Goal: Information Seeking & Learning: Learn about a topic

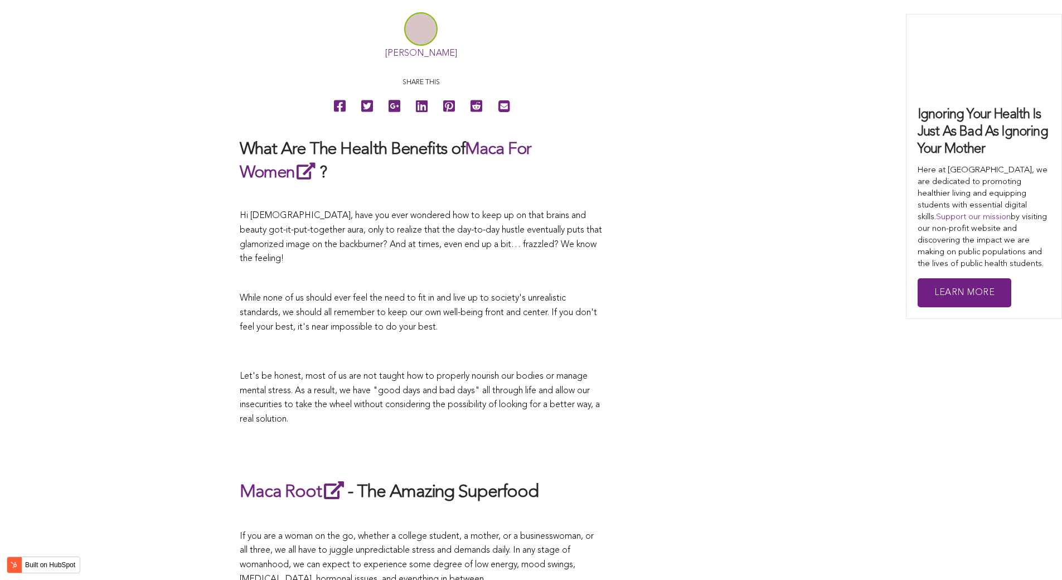
scroll to position [2924, 0]
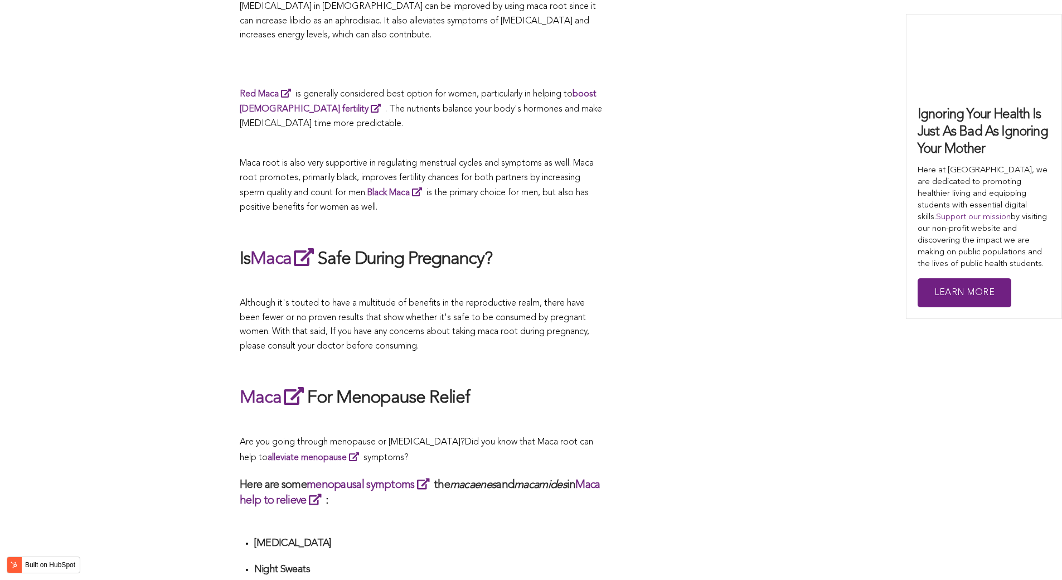
scroll to position [2930, 0]
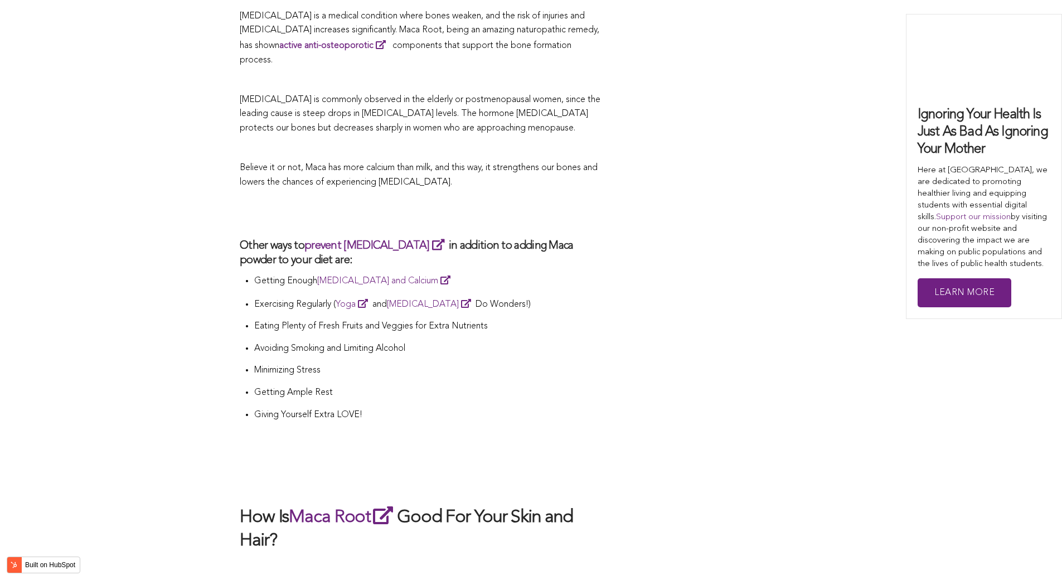
click at [499, 320] on p "Eating Plenty of Fresh Fruits and Veggies for Extra Nutrients" at bounding box center [428, 327] width 348 height 15
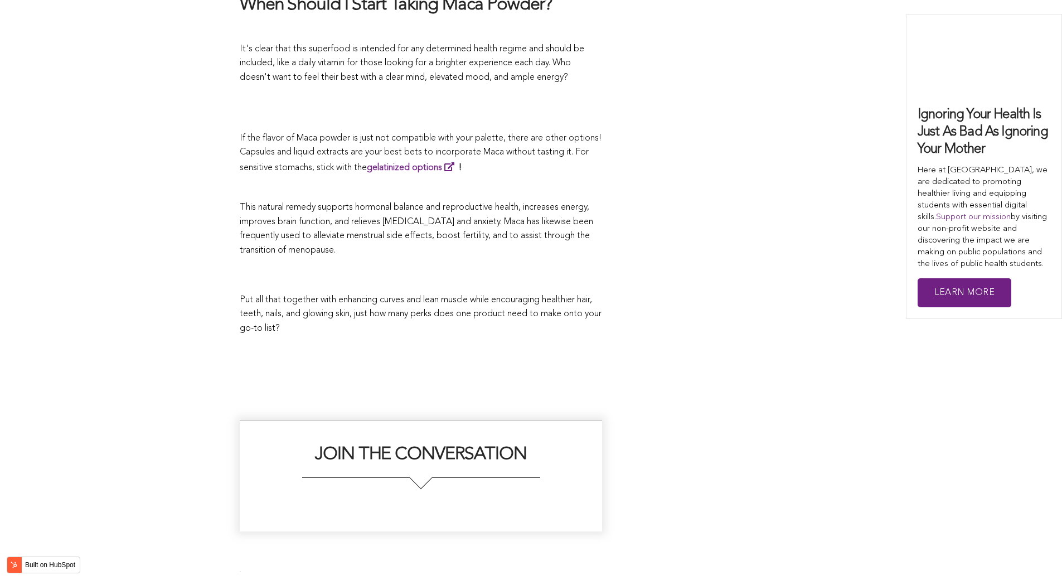
scroll to position [3296, 0]
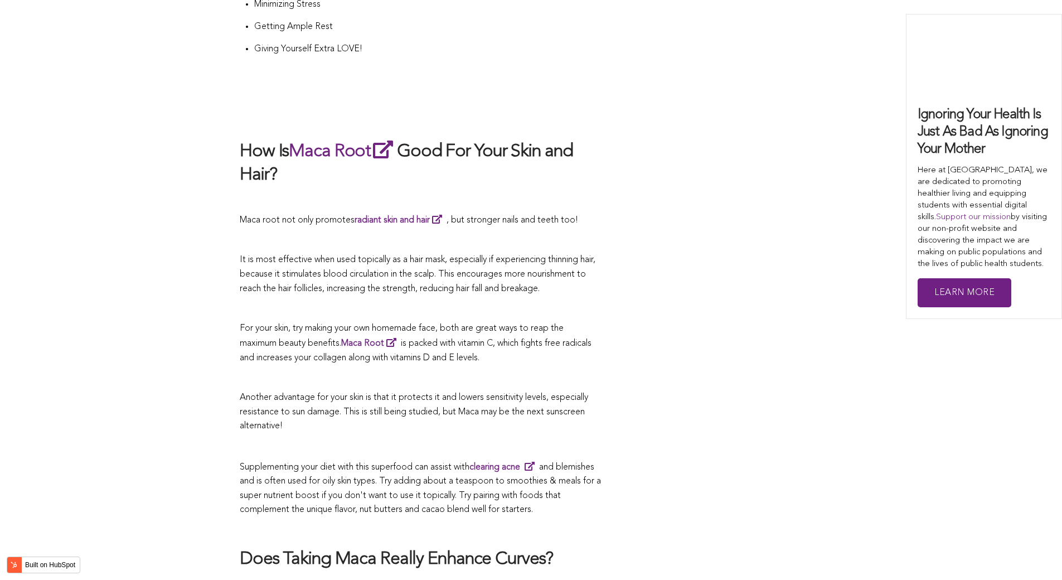
click at [474, 255] on span "It is most effective when used topically as a hair mask, especially if experien…" at bounding box center [418, 273] width 356 height 37
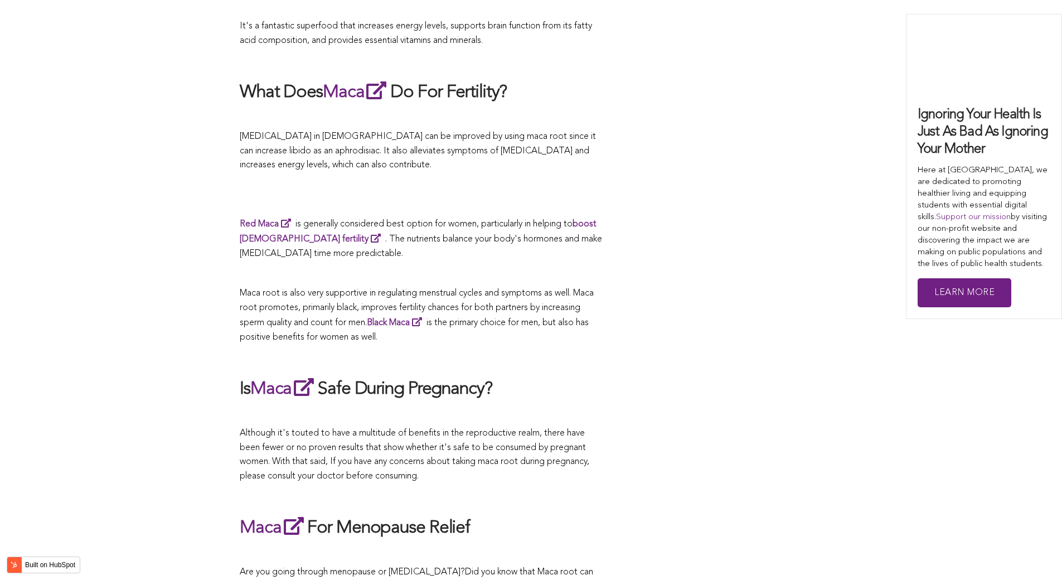
scroll to position [1512, 0]
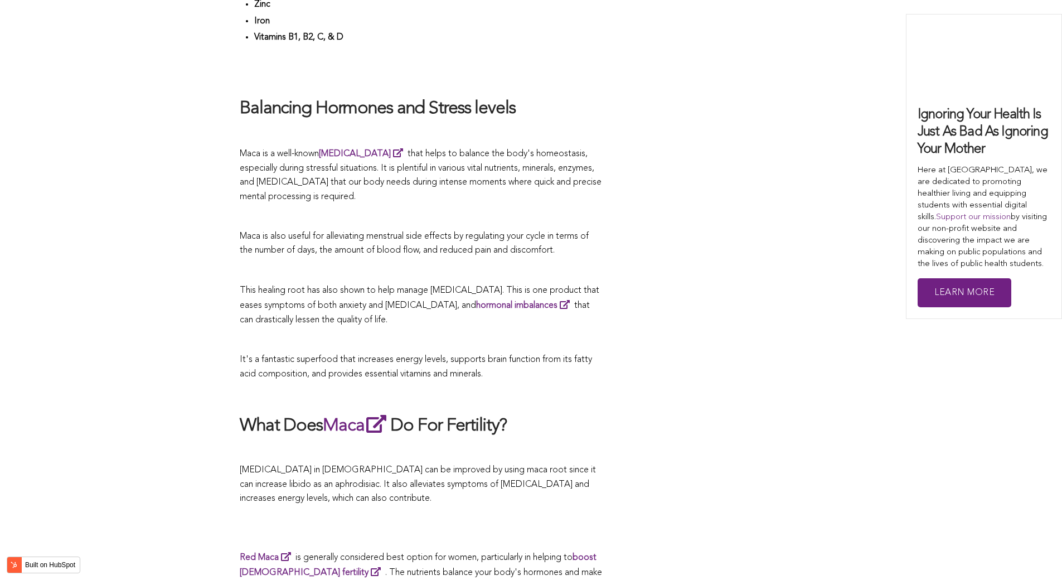
click at [515, 290] on span "This healing root has also shown to help manage [MEDICAL_DATA]. This is one pro…" at bounding box center [420, 305] width 360 height 38
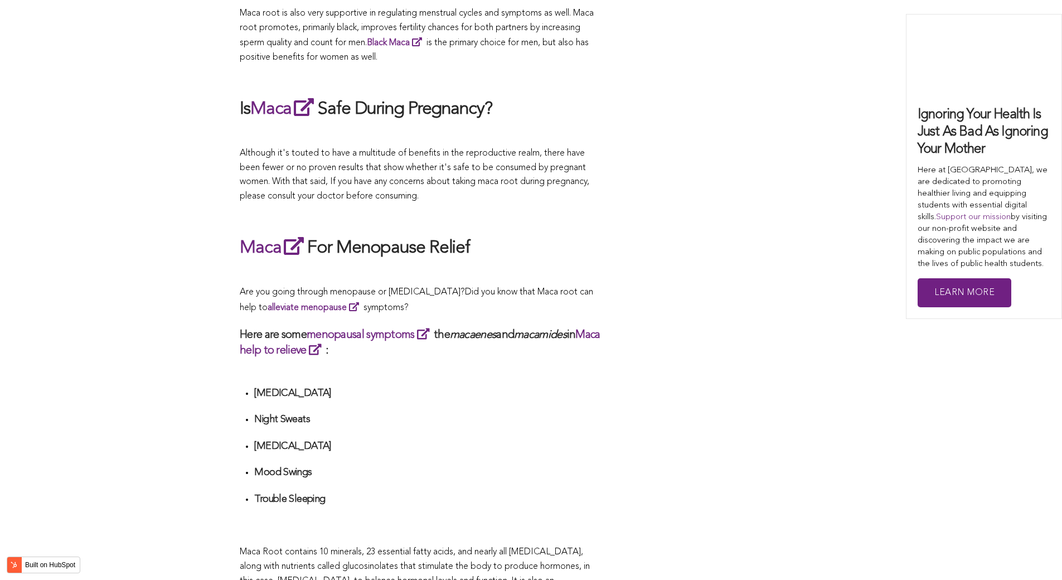
scroll to position [2475, 0]
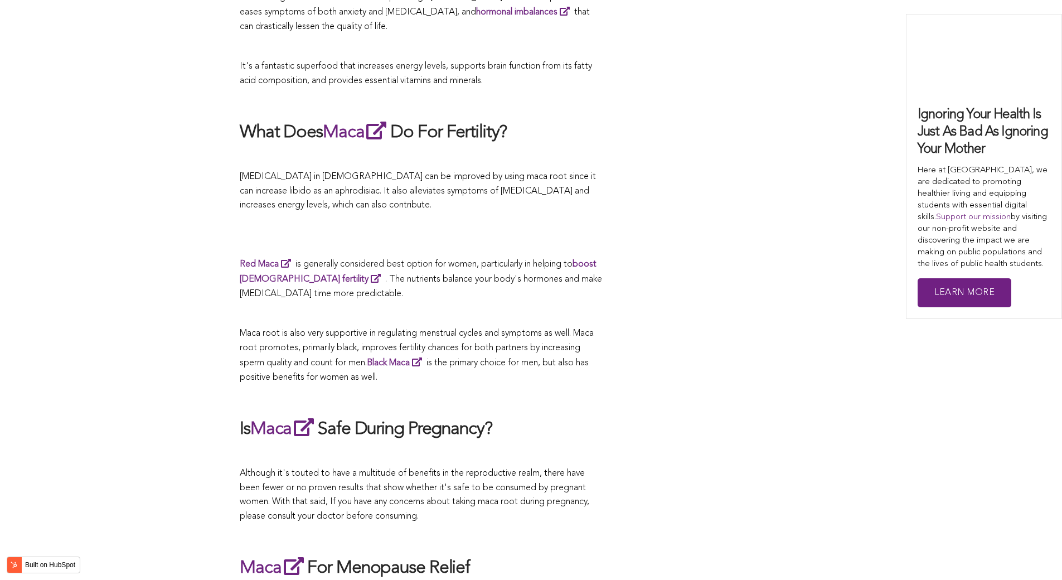
scroll to position [3008, 0]
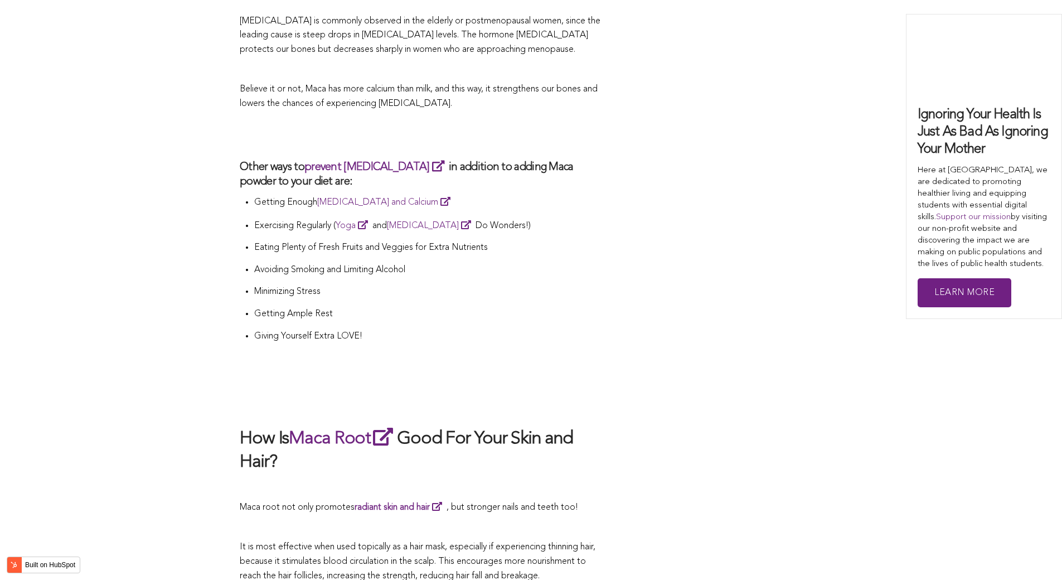
click at [400, 307] on li "Getting Ample Rest" at bounding box center [428, 318] width 348 height 22
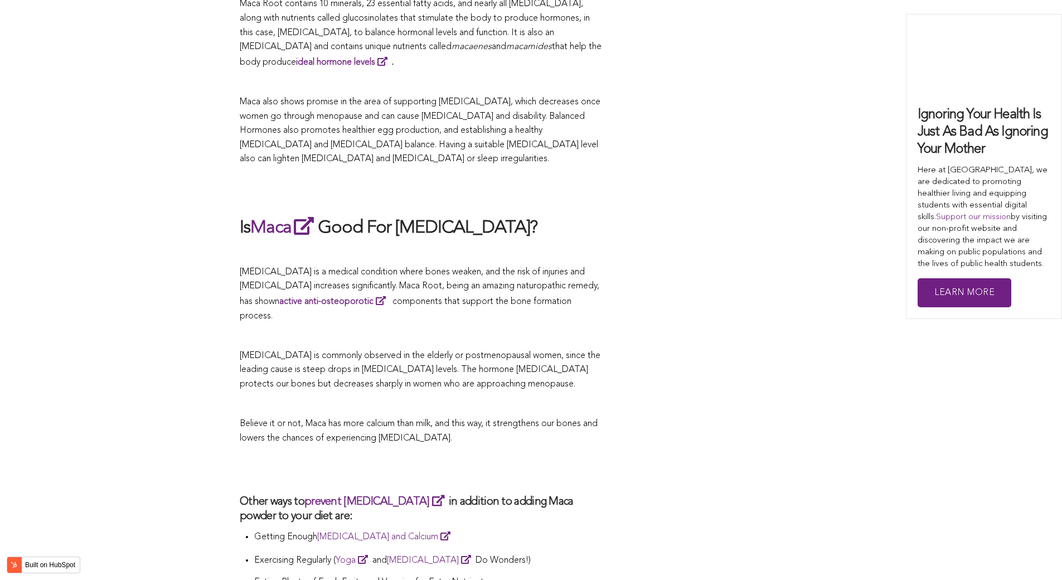
scroll to position [2618, 0]
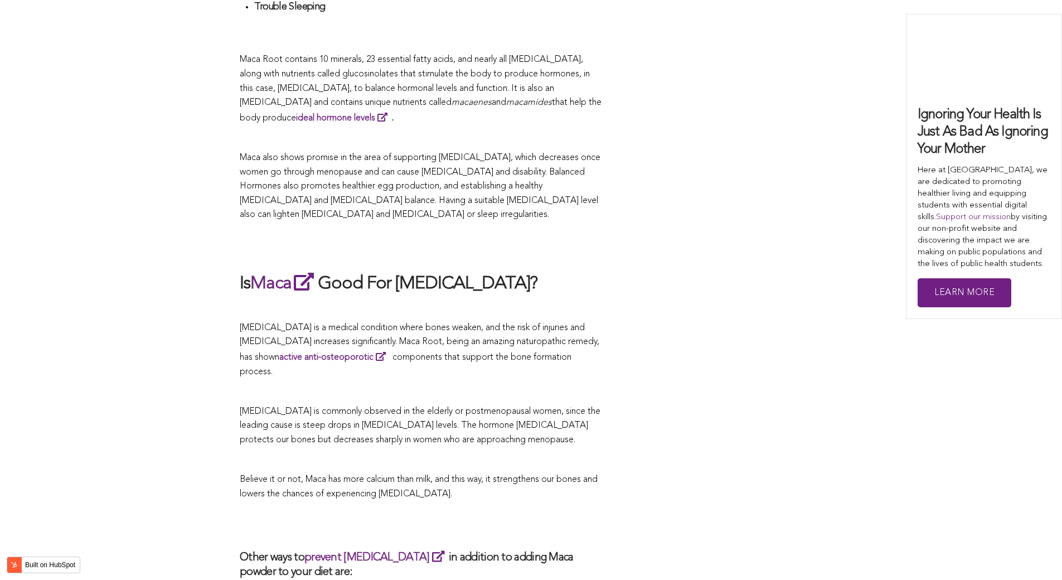
click at [553, 513] on h2 at bounding box center [421, 526] width 363 height 26
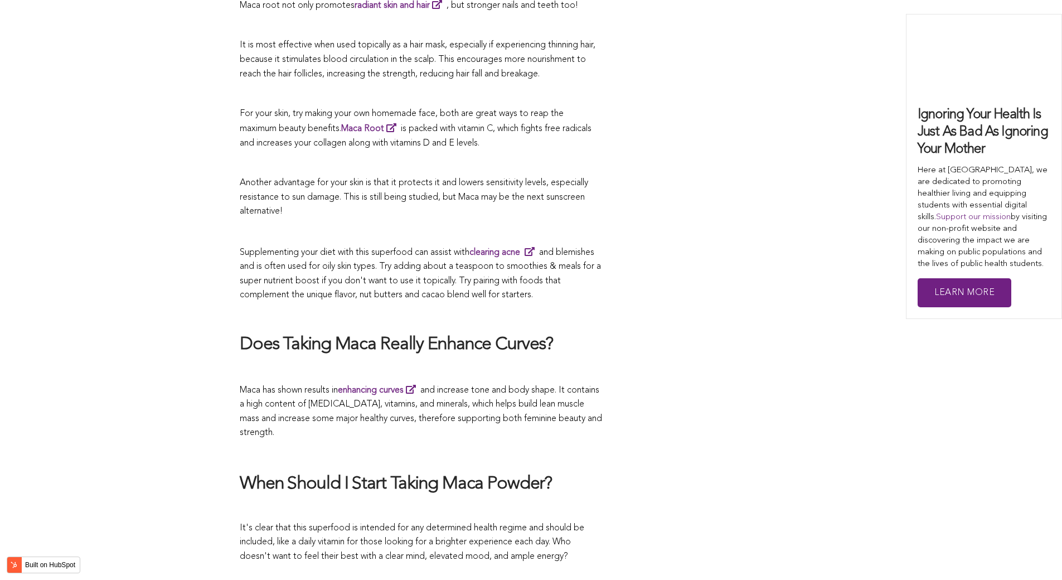
scroll to position [2291, 0]
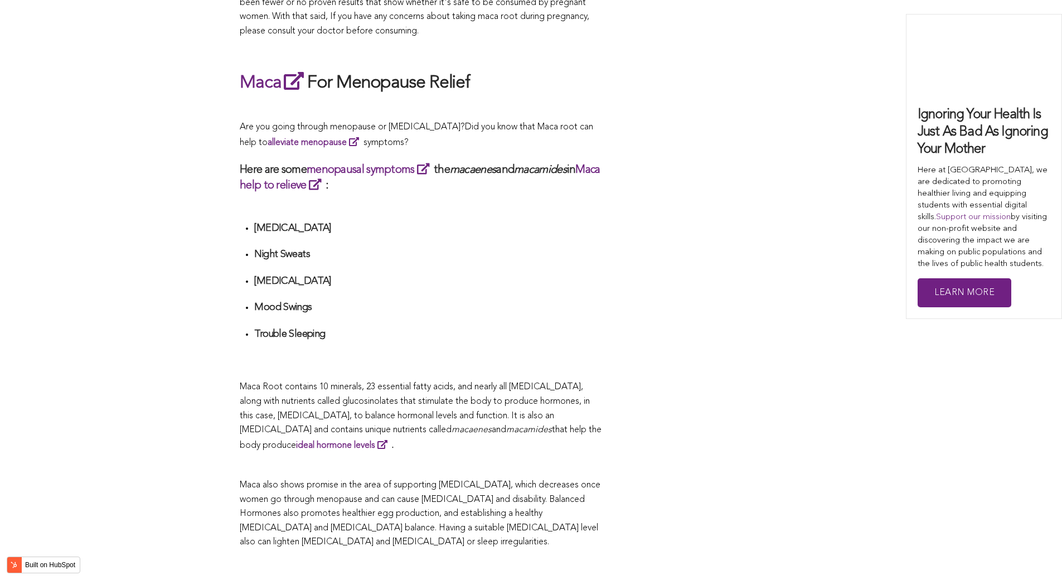
click at [528, 301] on h4 "Mood Swings" at bounding box center [428, 307] width 348 height 13
click at [519, 381] on p "Maca Root contains 10 minerals, 23 essential fatty acids, and nearly all [MEDIC…" at bounding box center [421, 416] width 363 height 73
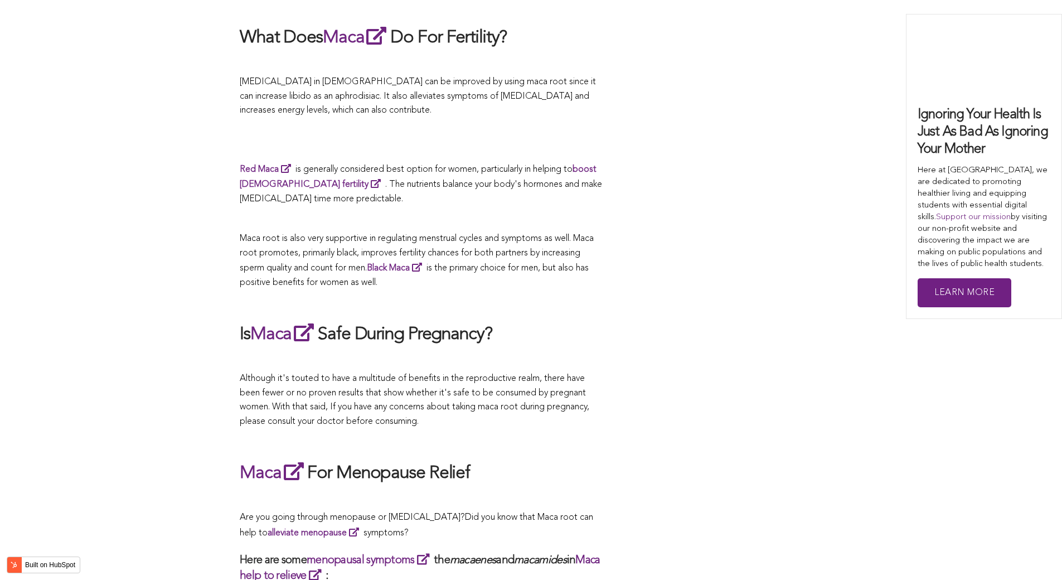
scroll to position [2346, 0]
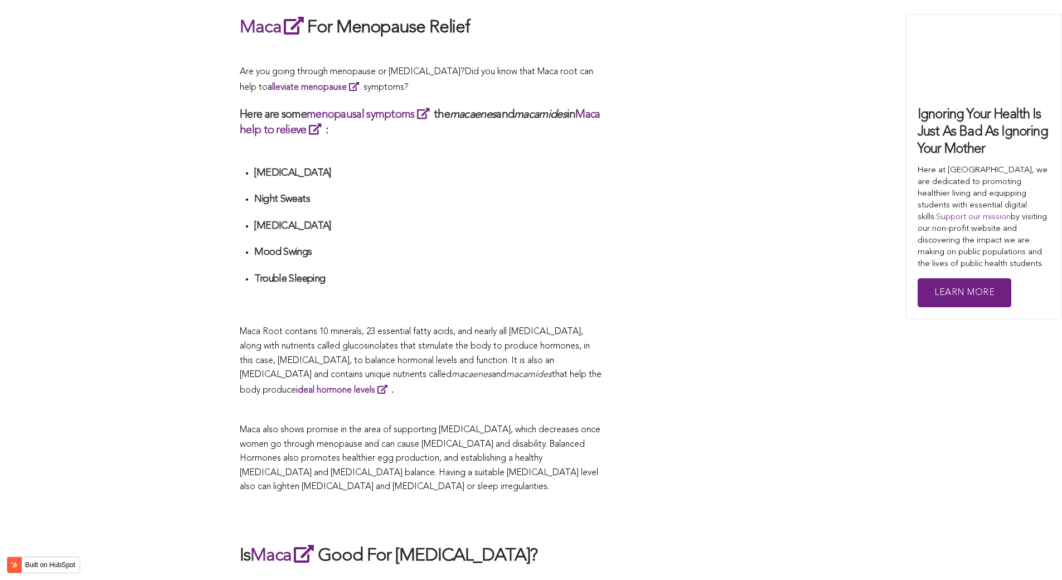
click at [660, 290] on div "CONTRIBUTORS [PERSON_NAME] Share this What Are The Health Benefits of Maca For …" at bounding box center [531, 63] width 583 height 3945
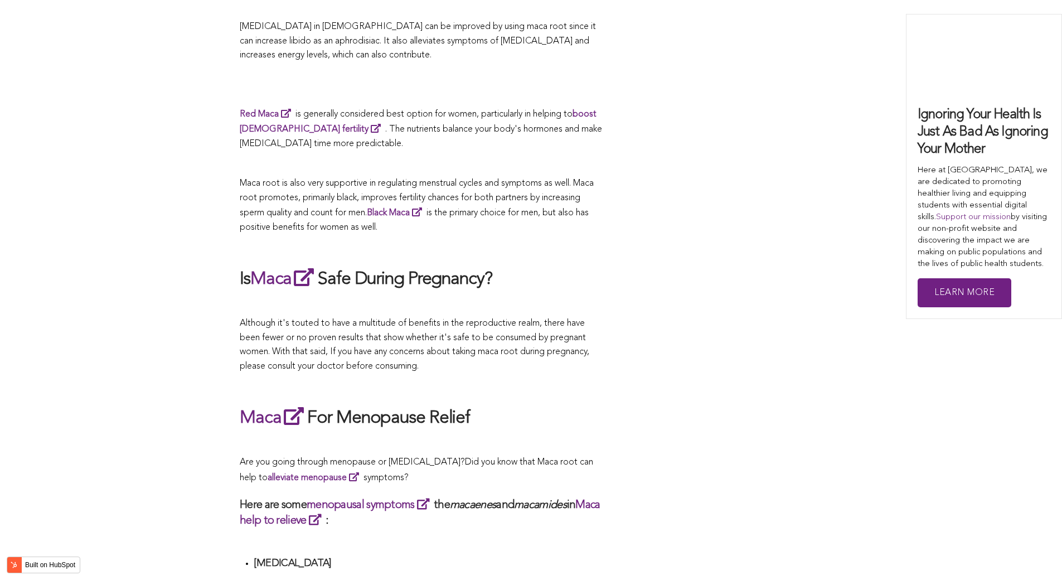
scroll to position [2935, 0]
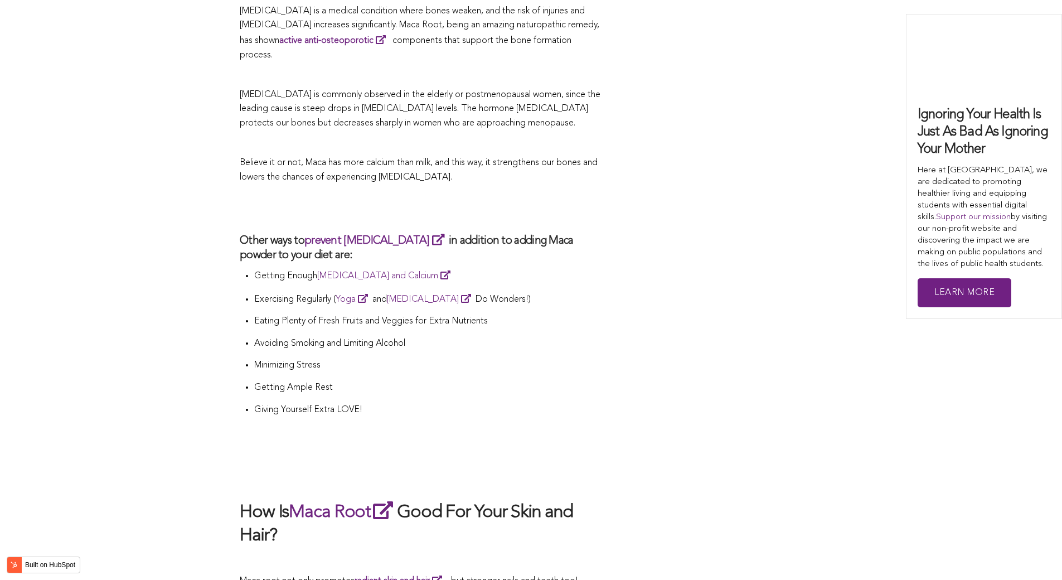
click at [587, 315] on p "Eating Plenty of Fresh Fruits and Veggies for Extra Nutrients" at bounding box center [428, 322] width 348 height 15
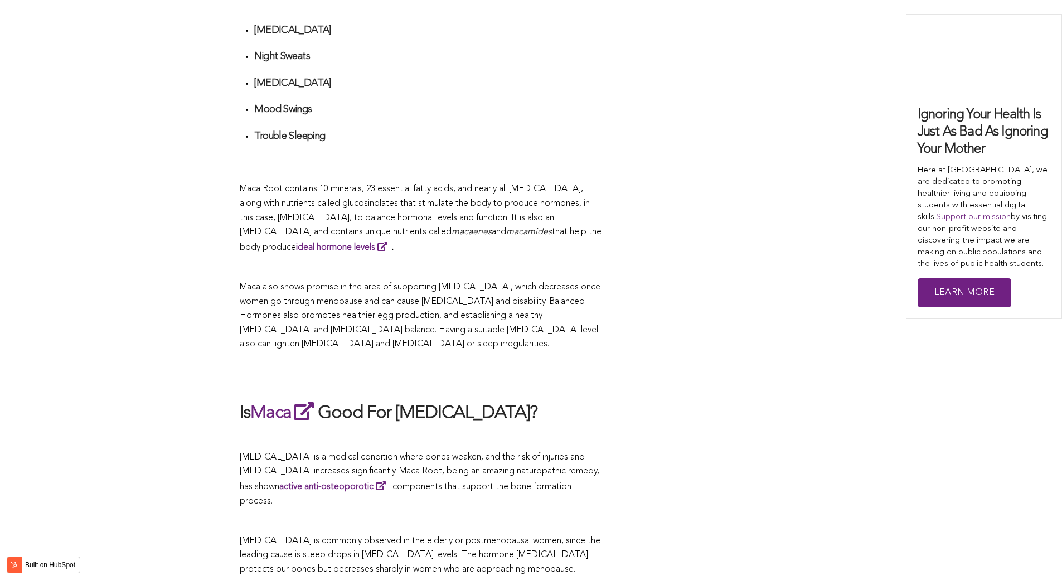
scroll to position [2433, 0]
